Goal: Information Seeking & Learning: Find specific fact

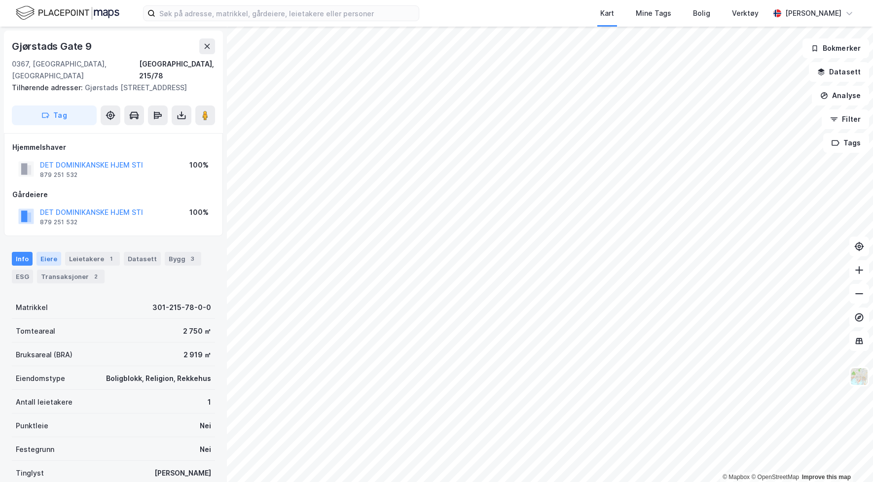
click at [58, 257] on div "Eiere" at bounding box center [49, 259] width 25 height 14
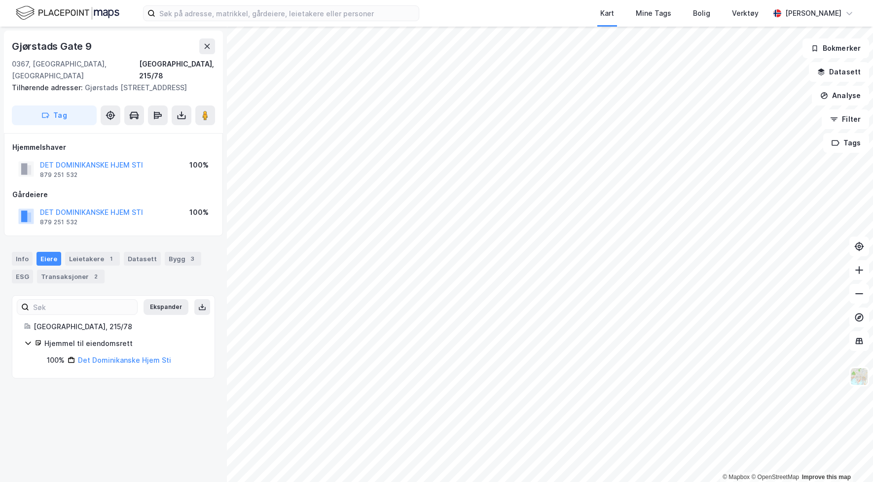
click at [70, 362] on icon at bounding box center [71, 360] width 7 height 7
click at [55, 363] on div "100%" at bounding box center [56, 361] width 18 height 12
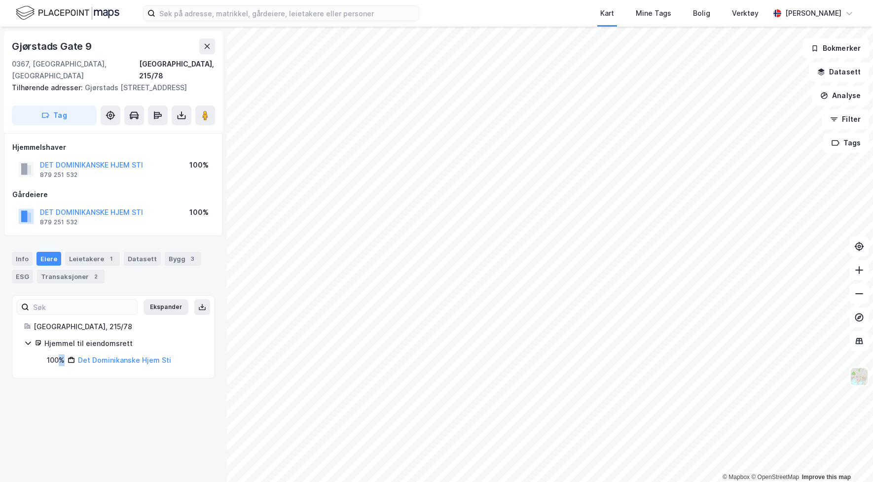
drag, startPoint x: 61, startPoint y: 362, endPoint x: 68, endPoint y: 362, distance: 6.9
click at [68, 362] on div "100% Det Dominikanske Hjem Sti" at bounding box center [125, 361] width 156 height 12
click at [68, 362] on icon at bounding box center [71, 360] width 7 height 7
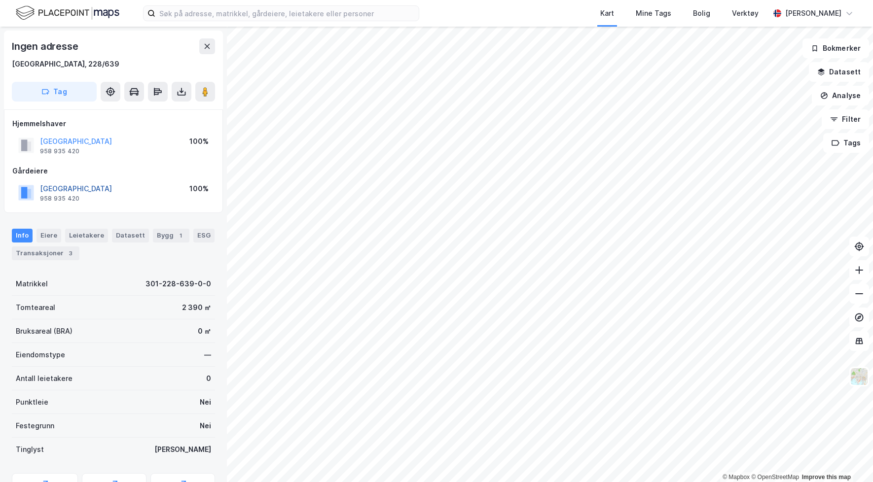
click at [0, 0] on button "OSLO KOMMUNE" at bounding box center [0, 0] width 0 height 0
